Goal: Task Accomplishment & Management: Manage account settings

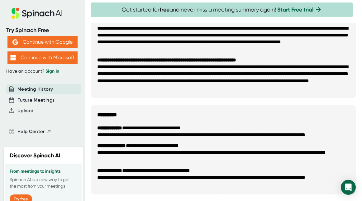
scroll to position [11, 0]
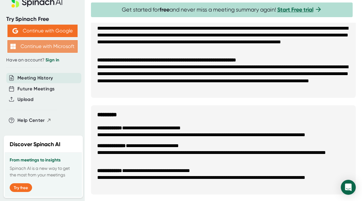
click at [42, 45] on button "Continue with Microsoft" at bounding box center [42, 46] width 70 height 12
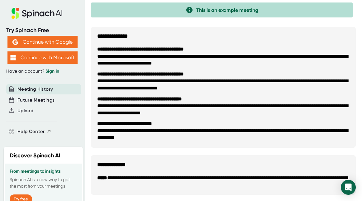
scroll to position [571, 0]
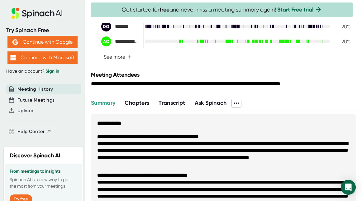
scroll to position [204, 0]
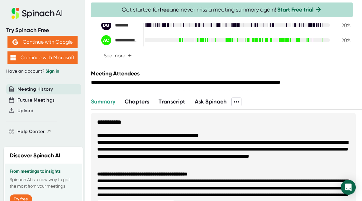
click at [179, 105] on span "Transcript" at bounding box center [172, 101] width 27 height 7
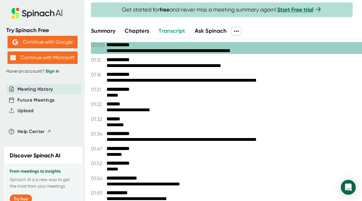
scroll to position [269, 0]
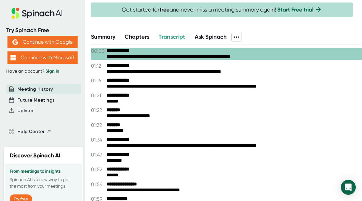
click at [240, 41] on icon at bounding box center [236, 36] width 7 height 7
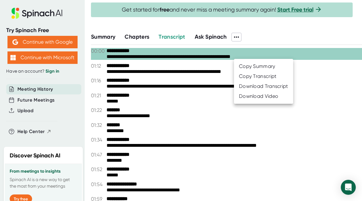
click at [259, 88] on div "Download Transcript" at bounding box center [263, 86] width 49 height 6
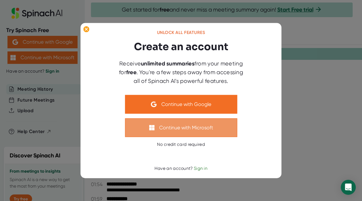
click at [194, 129] on button "Continue with Microsoft" at bounding box center [181, 127] width 112 height 19
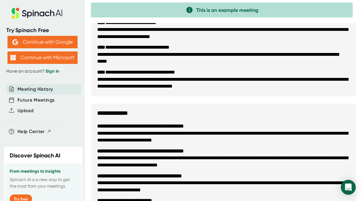
scroll to position [571, 0]
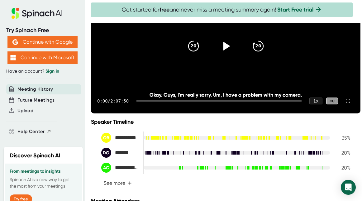
scroll to position [135, 0]
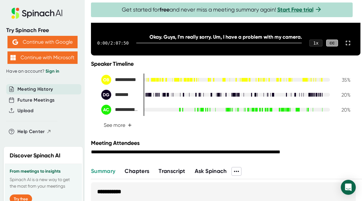
click at [176, 174] on span "Transcript" at bounding box center [172, 171] width 27 height 7
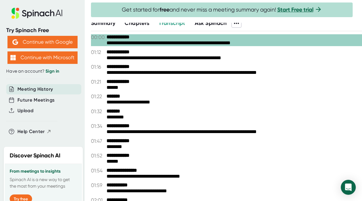
scroll to position [288, 0]
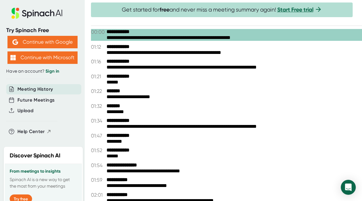
click at [135, 115] on div "*********" at bounding box center [234, 112] width 255 height 6
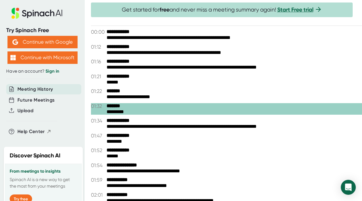
click at [129, 41] on div "**********" at bounding box center [234, 38] width 255 height 6
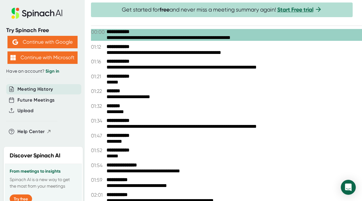
click at [121, 100] on div "**********" at bounding box center [234, 97] width 255 height 6
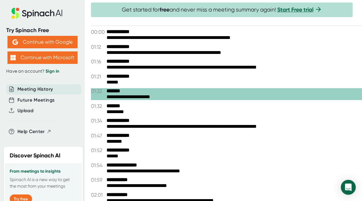
click at [236, 22] on icon at bounding box center [236, 17] width 7 height 7
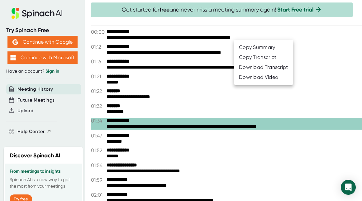
click at [152, 140] on div at bounding box center [181, 100] width 362 height 201
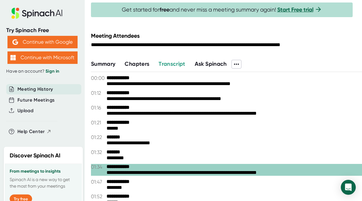
scroll to position [297, 0]
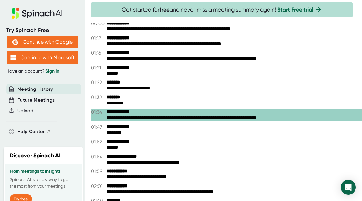
click at [239, 13] on icon at bounding box center [236, 9] width 7 height 7
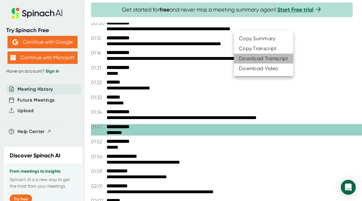
click at [263, 60] on div "Download Transcript" at bounding box center [263, 58] width 49 height 6
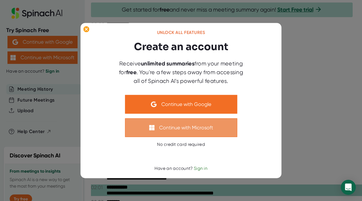
click at [203, 129] on button "Continue with Microsoft" at bounding box center [181, 127] width 112 height 19
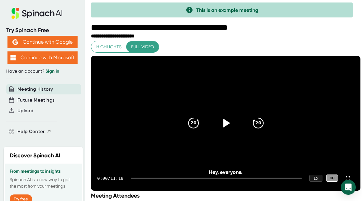
click at [45, 9] on icon at bounding box center [36, 13] width 83 height 11
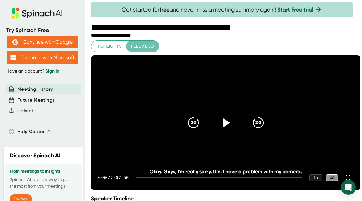
click at [142, 47] on span "Full video" at bounding box center [142, 46] width 23 height 8
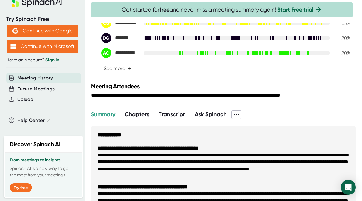
scroll to position [193, 0]
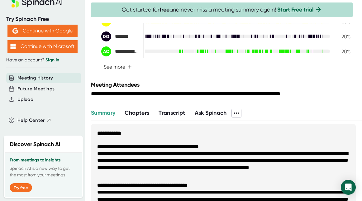
click at [177, 116] on span "Transcript" at bounding box center [172, 112] width 27 height 7
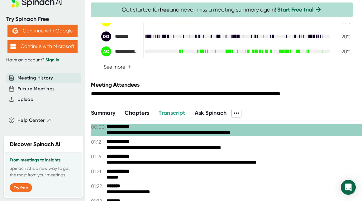
click at [239, 114] on icon at bounding box center [236, 112] width 5 height 1
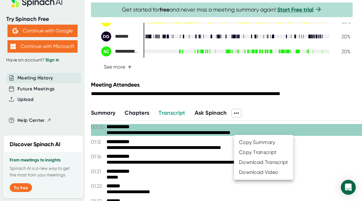
click at [258, 163] on div "Download Transcript" at bounding box center [263, 162] width 49 height 6
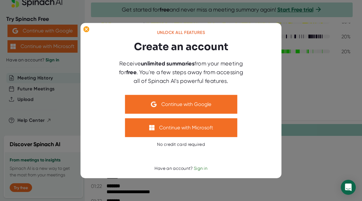
click at [203, 168] on span "Sign in" at bounding box center [201, 168] width 14 height 5
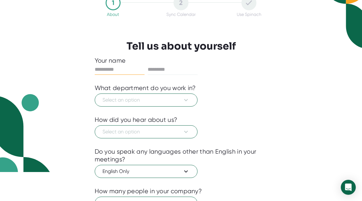
scroll to position [29, 0]
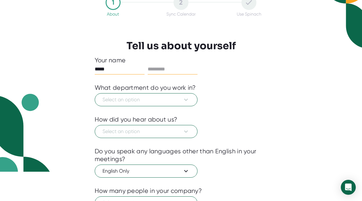
type input "*****"
click at [171, 68] on input "text" at bounding box center [173, 69] width 50 height 10
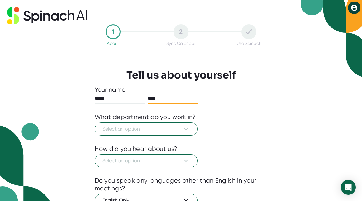
type input "****"
click at [225, 131] on div "Select an option" at bounding box center [181, 128] width 173 height 15
click at [188, 128] on icon at bounding box center [185, 128] width 7 height 7
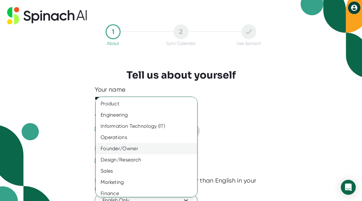
click at [169, 147] on div "Founder/Owner" at bounding box center [147, 148] width 102 height 11
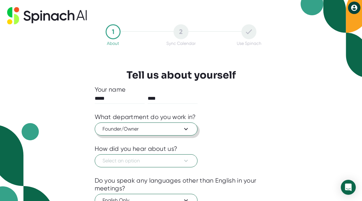
scroll to position [82, 0]
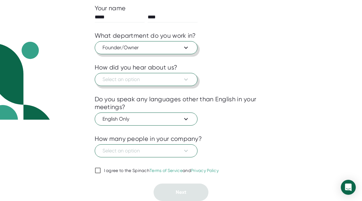
click at [189, 80] on button "Select an option" at bounding box center [146, 79] width 103 height 13
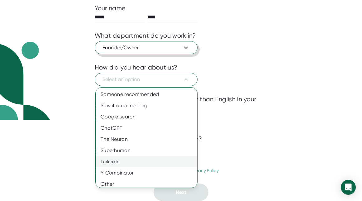
drag, startPoint x: 167, startPoint y: 182, endPoint x: 181, endPoint y: 165, distance: 21.3
click at [168, 182] on div "Other" at bounding box center [147, 183] width 102 height 11
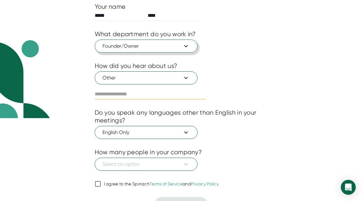
click at [171, 95] on input "text" at bounding box center [150, 94] width 111 height 10
type input "******"
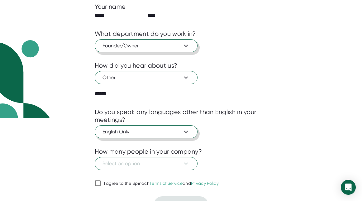
click at [178, 134] on span "English Only" at bounding box center [145, 131] width 87 height 7
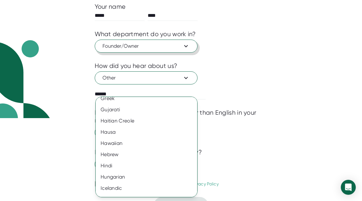
scroll to position [424, 0]
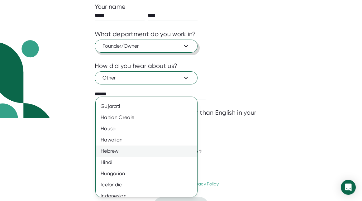
click at [114, 152] on div "Hebrew" at bounding box center [147, 150] width 102 height 11
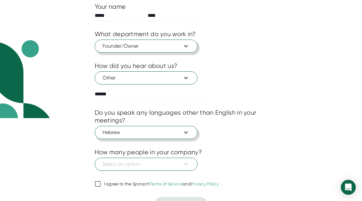
scroll to position [97, 0]
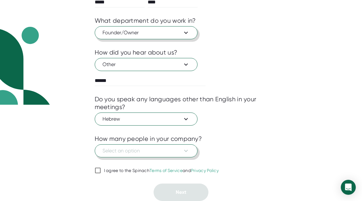
click at [187, 150] on icon at bounding box center [186, 151] width 4 height 2
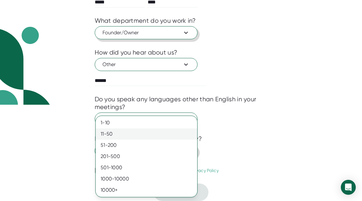
click at [150, 135] on div "11-50" at bounding box center [147, 133] width 102 height 11
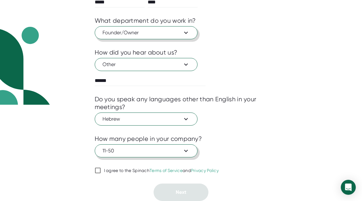
click at [96, 171] on input "I agree to the Spinach Terms of Service and Privacy Policy" at bounding box center [98, 170] width 6 height 7
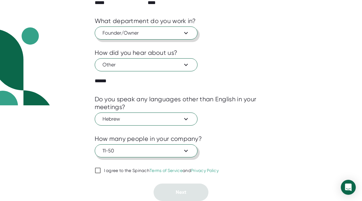
checkbox input "true"
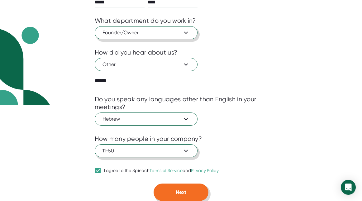
click at [164, 188] on button "Next" at bounding box center [181, 191] width 55 height 17
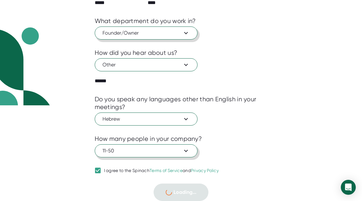
scroll to position [0, 0]
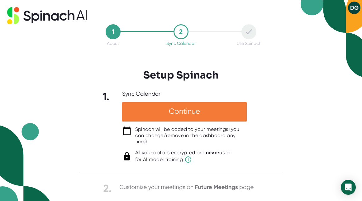
click at [176, 109] on div "Continue" at bounding box center [184, 111] width 125 height 19
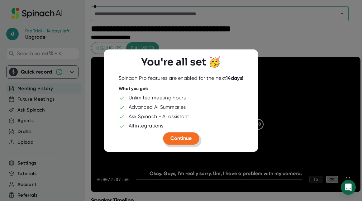
drag, startPoint x: 182, startPoint y: 137, endPoint x: 331, endPoint y: 41, distance: 177.5
click at [331, 41] on div "You're all set 🥳 Spinach Pro features are enabled for the next 14 days! What yo…" at bounding box center [181, 100] width 362 height 201
click at [190, 135] on button "Continue" at bounding box center [181, 138] width 36 height 12
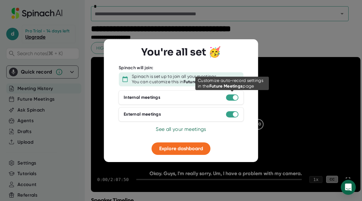
click at [229, 98] on div at bounding box center [232, 97] width 12 height 6
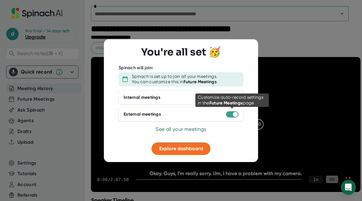
click at [233, 114] on div at bounding box center [235, 114] width 5 height 5
drag, startPoint x: 231, startPoint y: 113, endPoint x: 230, endPoint y: 116, distance: 3.5
click at [231, 113] on div at bounding box center [232, 114] width 12 height 6
click at [229, 116] on div at bounding box center [232, 114] width 12 height 6
click at [226, 116] on div at bounding box center [232, 114] width 12 height 6
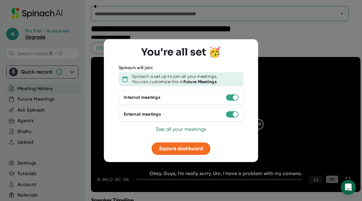
drag, startPoint x: 232, startPoint y: 113, endPoint x: 220, endPoint y: 114, distance: 12.5
click at [219, 114] on div "External meetings" at bounding box center [180, 114] width 125 height 14
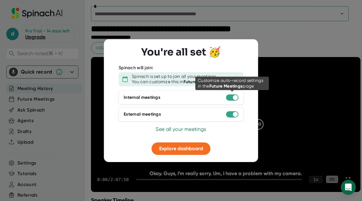
click at [226, 98] on div at bounding box center [232, 97] width 12 height 6
drag, startPoint x: 234, startPoint y: 97, endPoint x: 197, endPoint y: 137, distance: 54.2
click at [230, 98] on div at bounding box center [232, 97] width 12 height 6
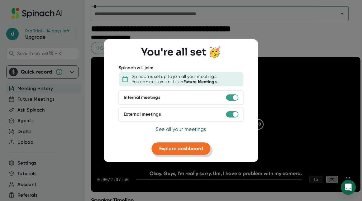
click at [187, 151] on span "Explore dashboard" at bounding box center [181, 148] width 44 height 6
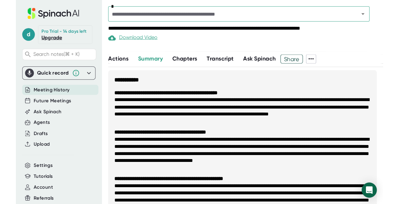
scroll to position [262, 0]
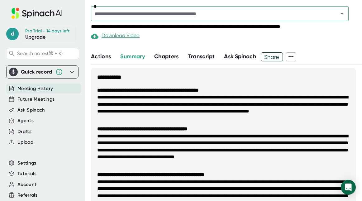
click at [191, 60] on span "Transcript" at bounding box center [201, 56] width 27 height 7
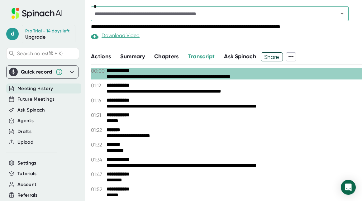
click at [294, 60] on icon at bounding box center [290, 56] width 7 height 7
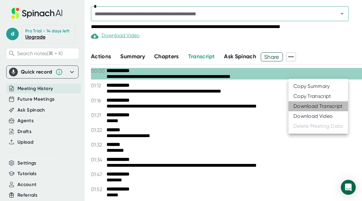
click at [314, 109] on li "Download Transcript" at bounding box center [317, 106] width 59 height 10
